Goal: Task Accomplishment & Management: Manage account settings

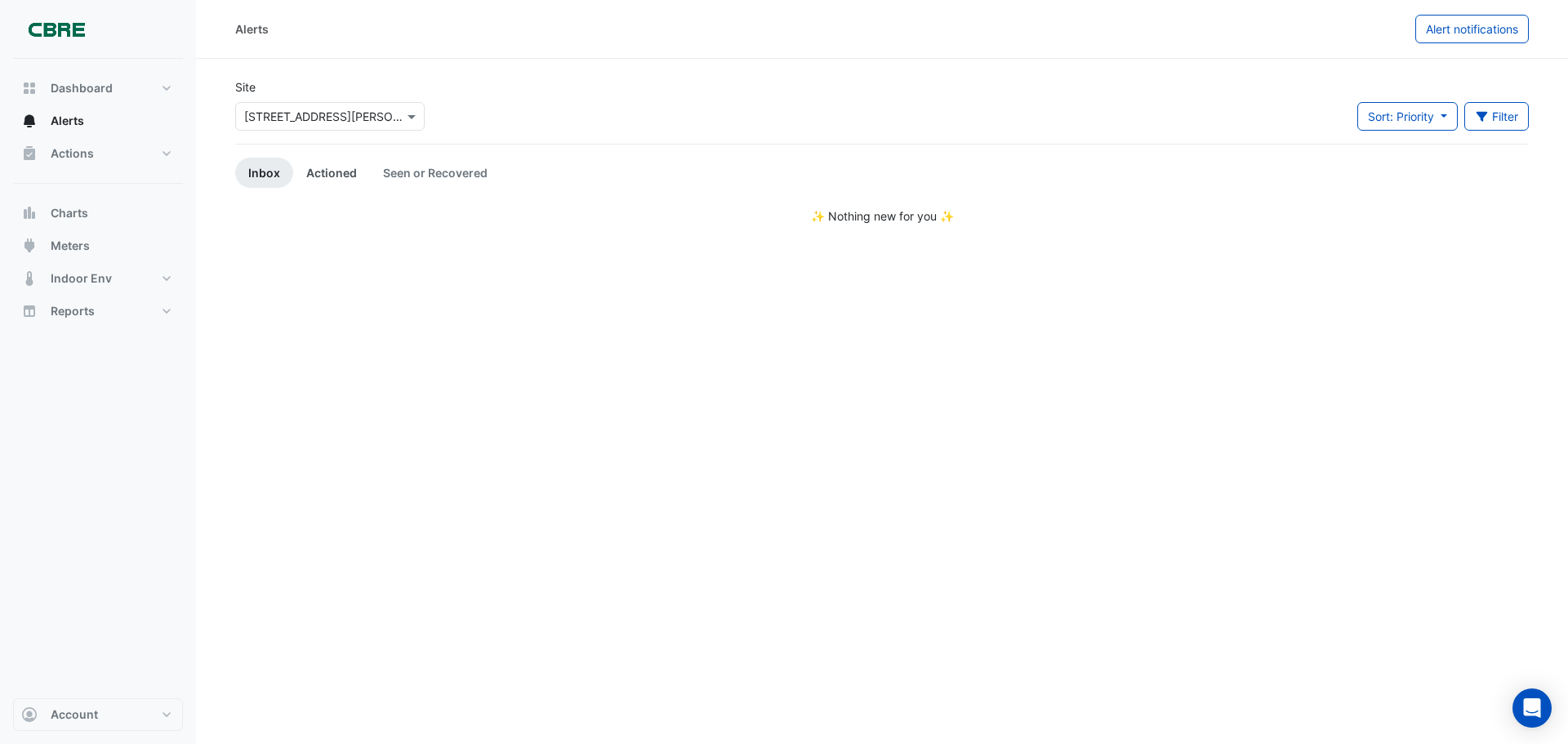
click at [337, 170] on link "Actioned" at bounding box center [332, 172] width 77 height 30
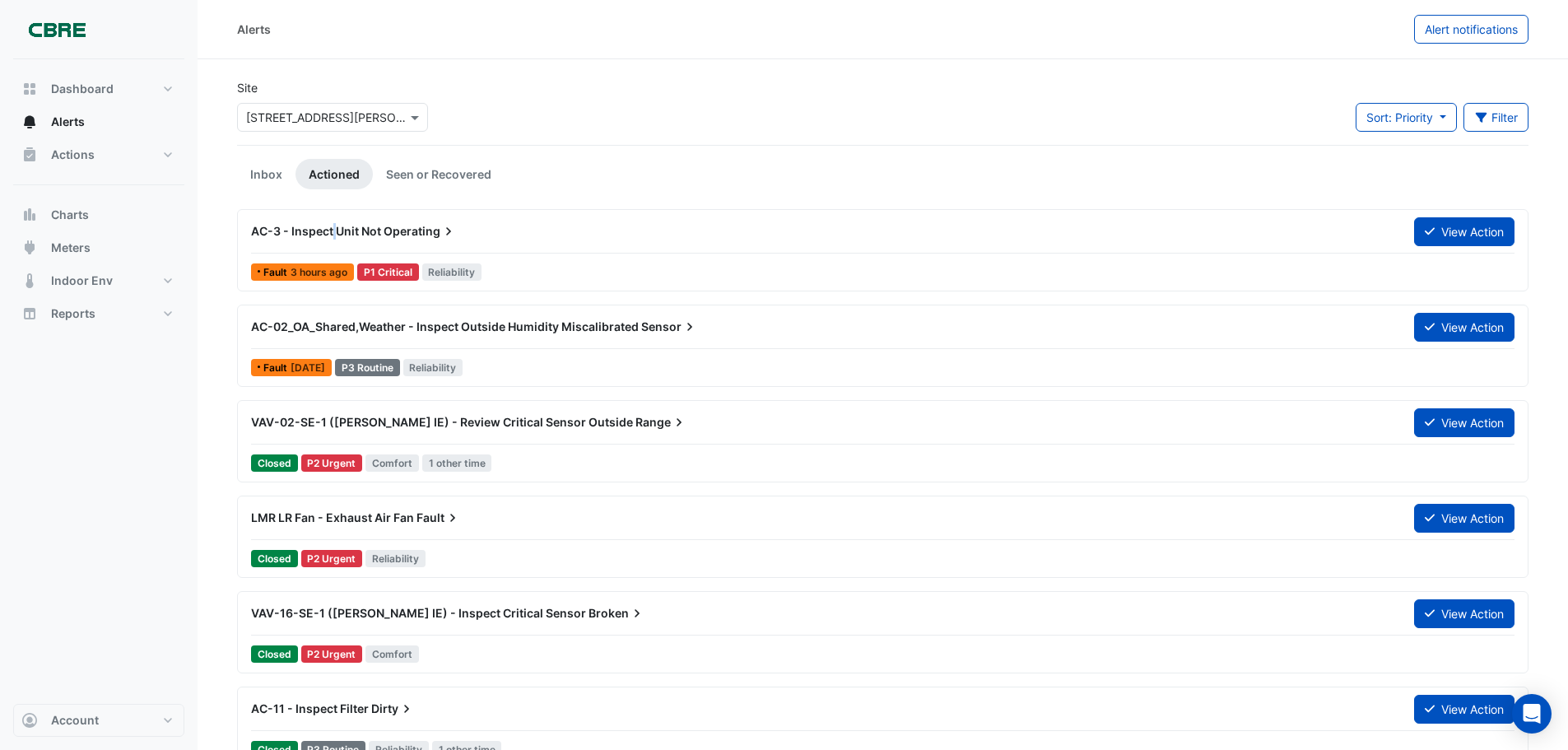
click at [336, 233] on span "AC-3 - Inspect Unit Not" at bounding box center [315, 231] width 130 height 14
click at [415, 231] on span "Operating" at bounding box center [420, 231] width 73 height 16
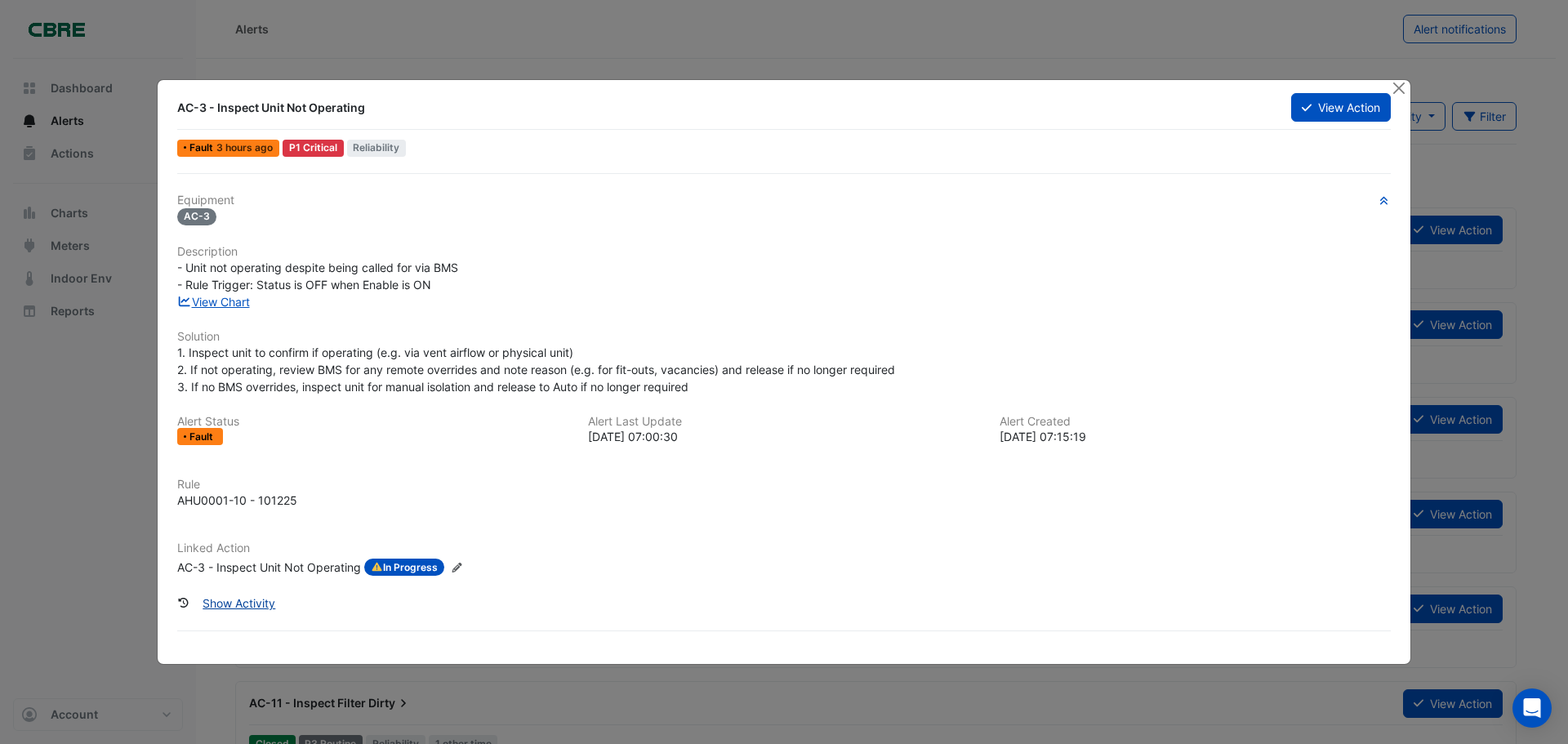
click at [247, 600] on button "Show Activity" at bounding box center [239, 603] width 94 height 28
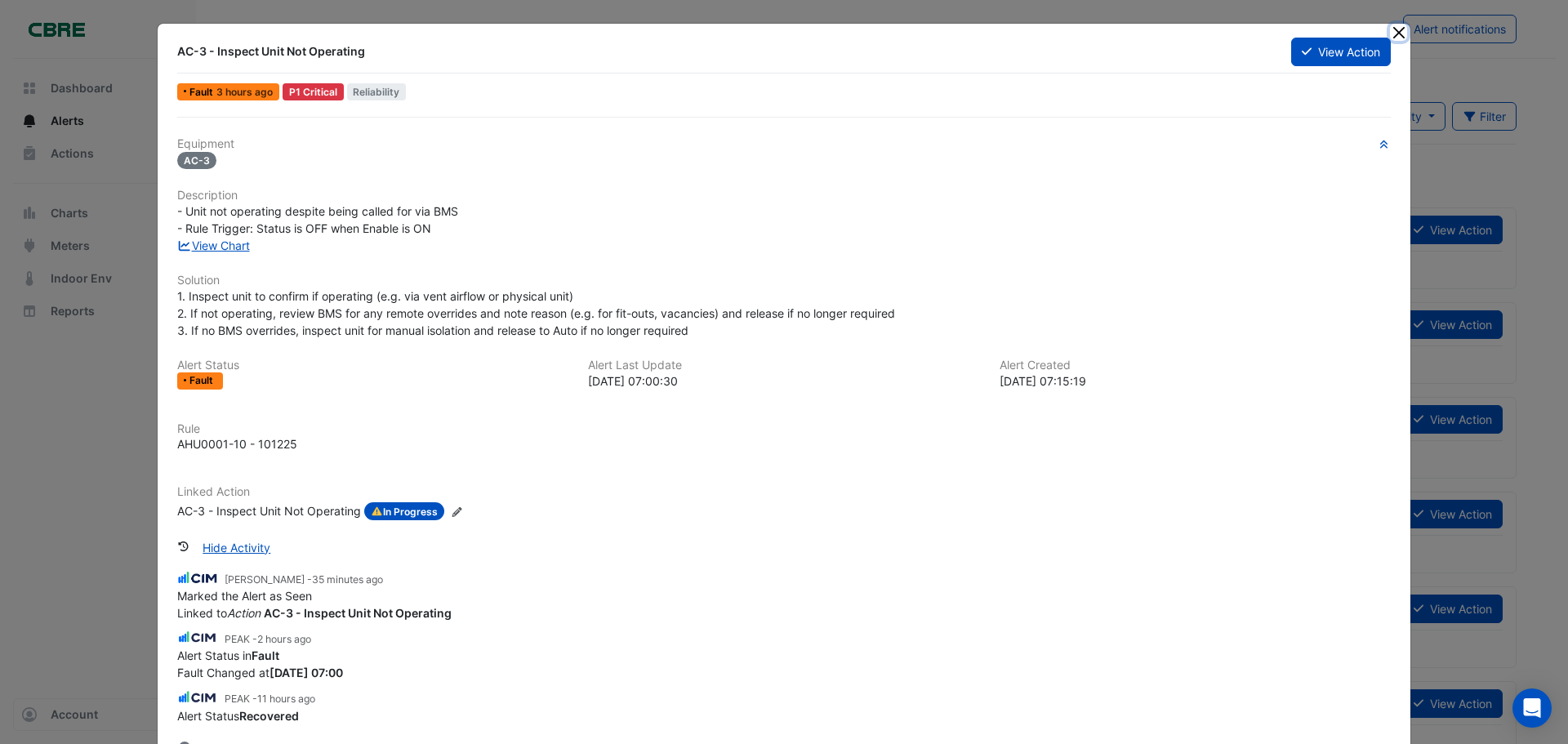
click at [1395, 32] on button "Close" at bounding box center [1399, 32] width 17 height 17
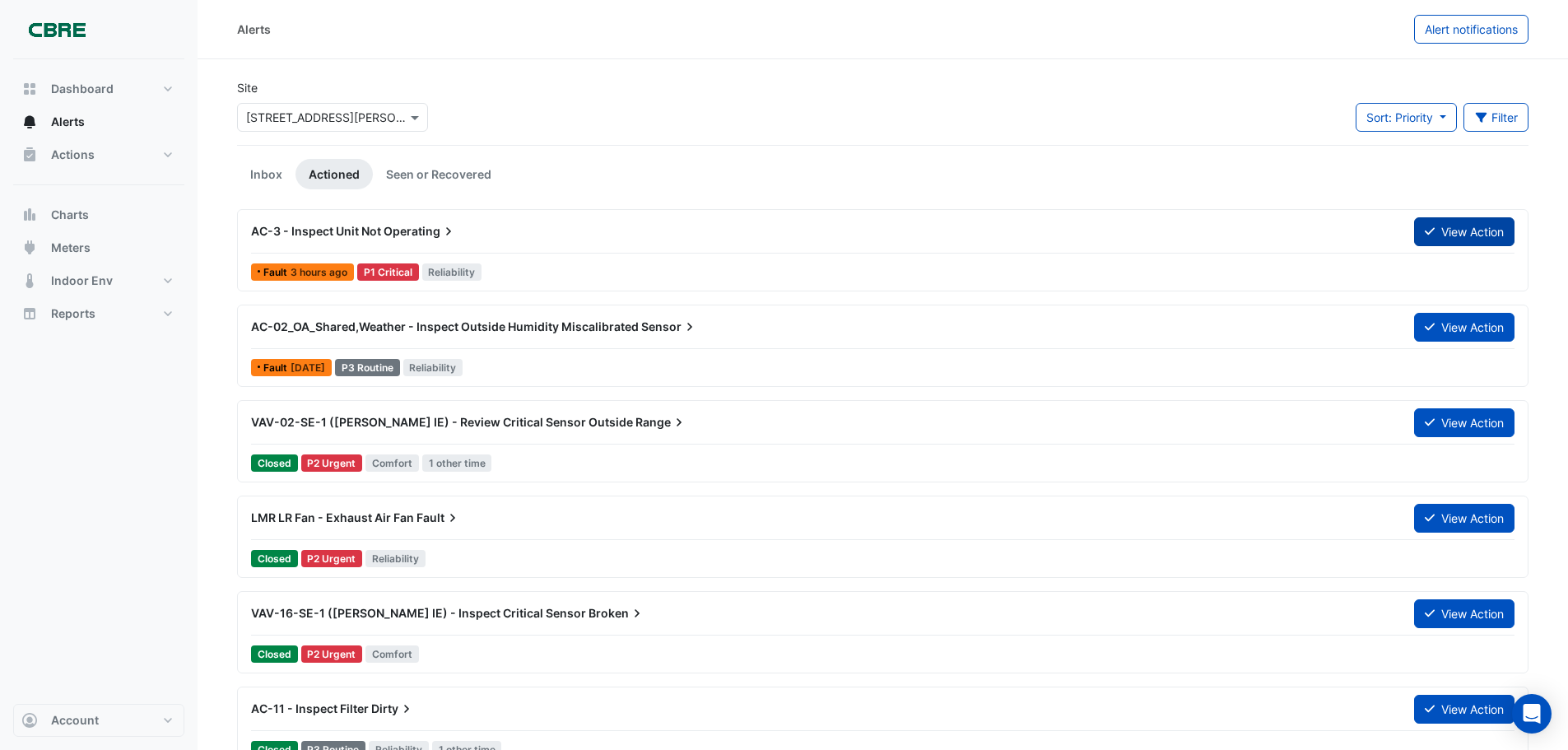
click at [1456, 234] on button "View Action" at bounding box center [1464, 231] width 101 height 28
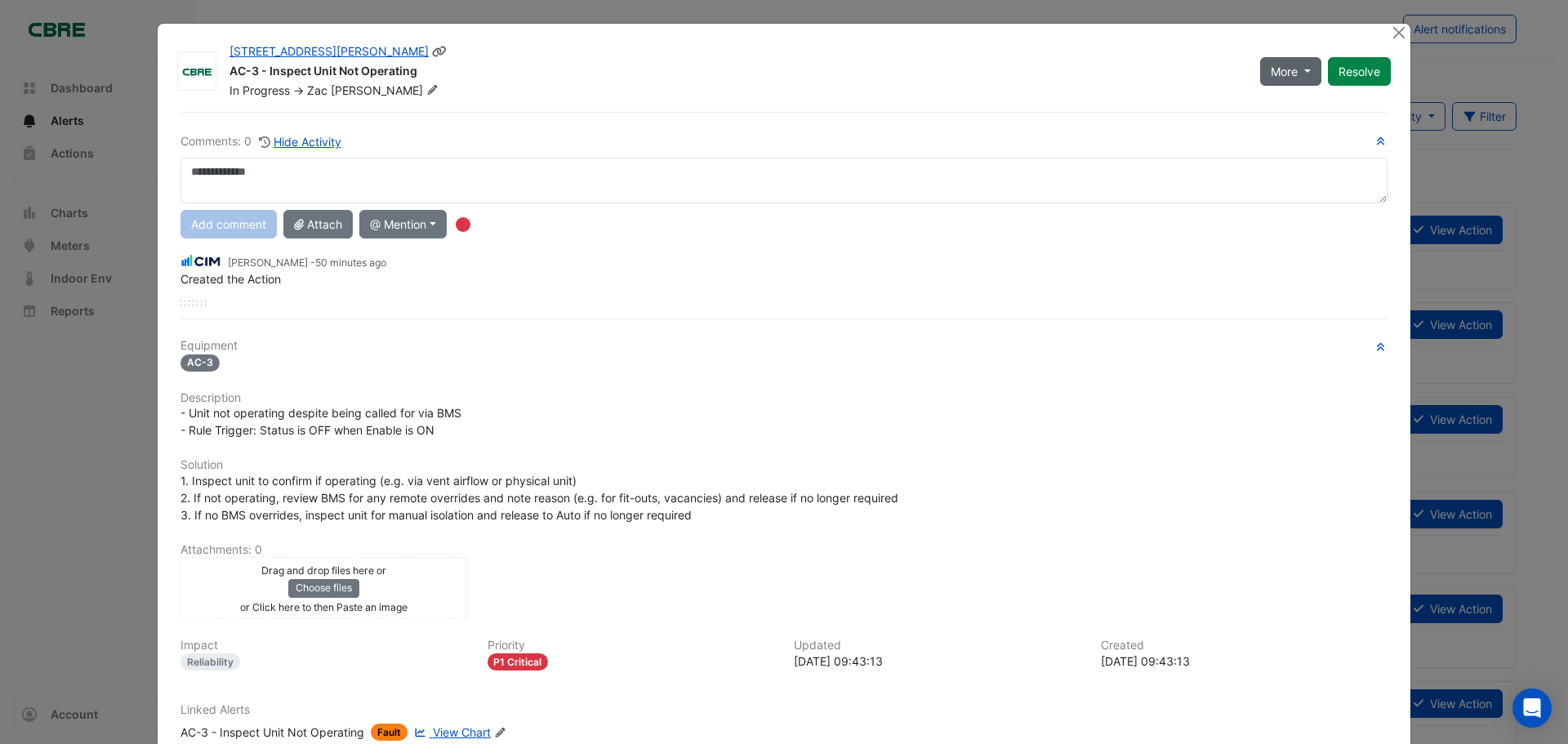
click at [1286, 82] on button "More" at bounding box center [1291, 71] width 62 height 28
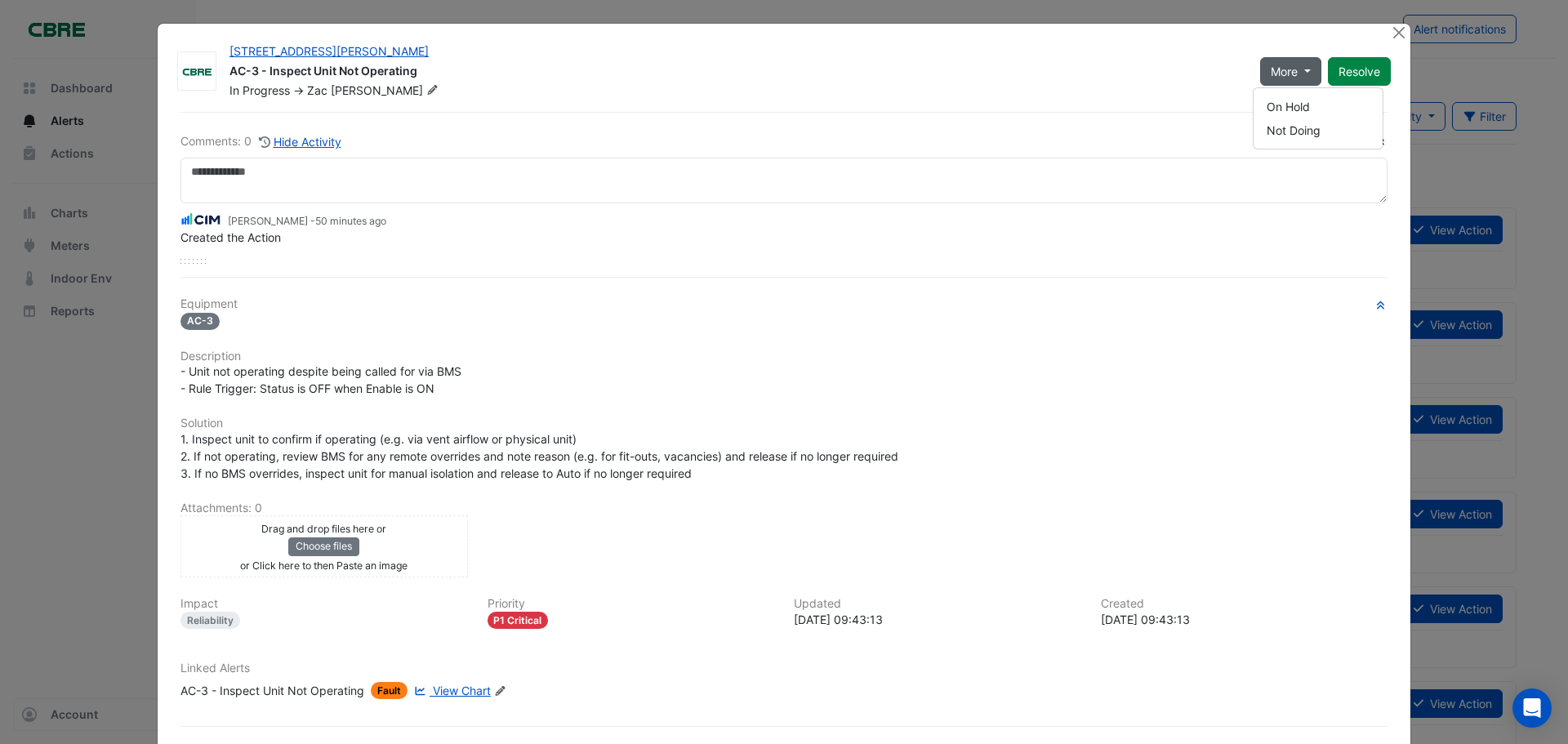
click at [707, 25] on div "61 Mary Street AC-3 - Inspect Unit Not Operating In Progress -> Zac Leadbetter …" at bounding box center [783, 406] width 1253 height 765
click at [1394, 34] on button "Close" at bounding box center [1399, 32] width 17 height 17
